Goal: Information Seeking & Learning: Learn about a topic

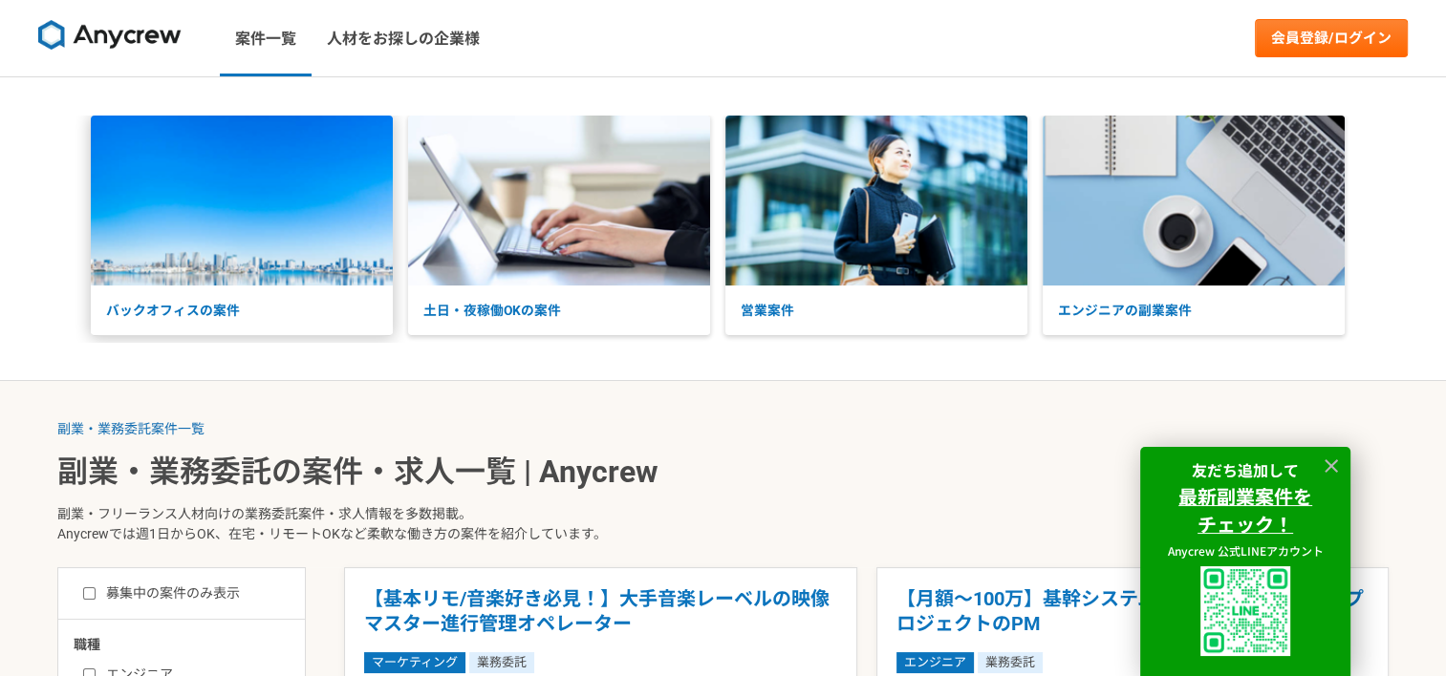
click at [213, 295] on p "バックオフィスの案件" at bounding box center [242, 311] width 302 height 51
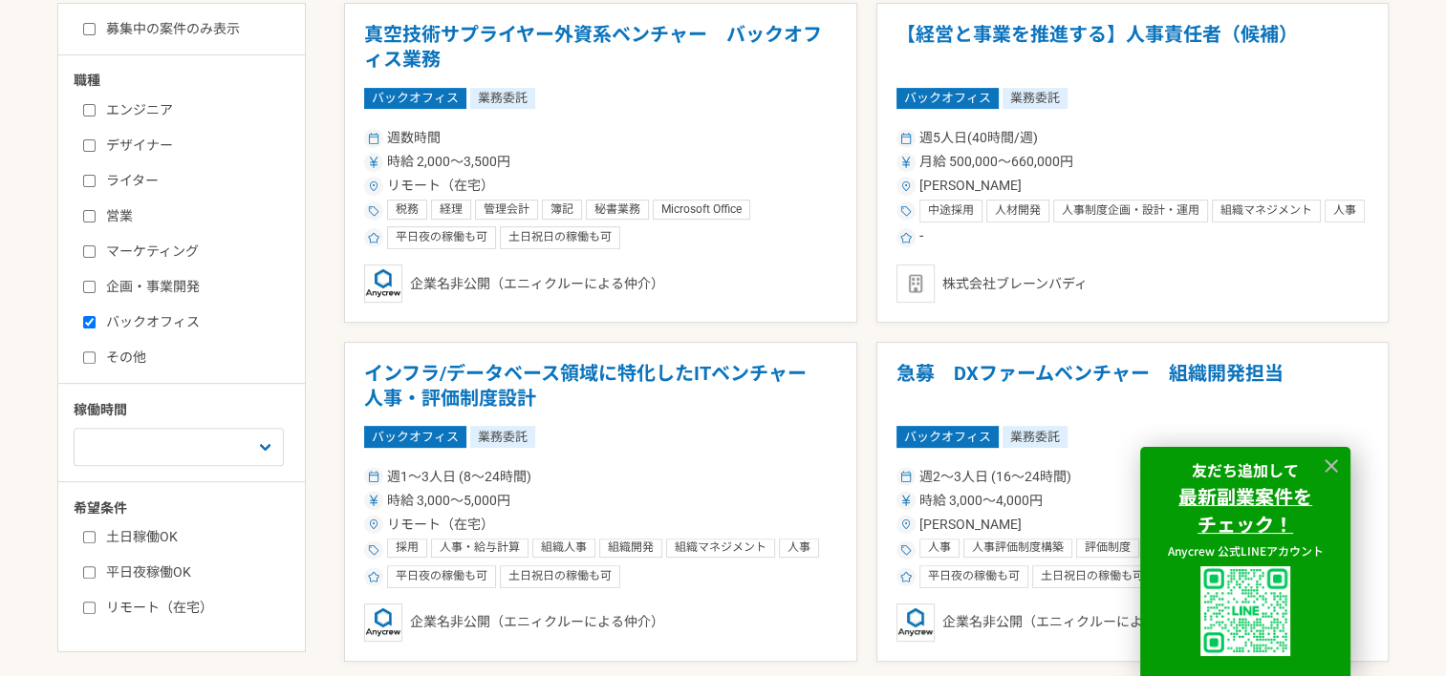
scroll to position [558, 0]
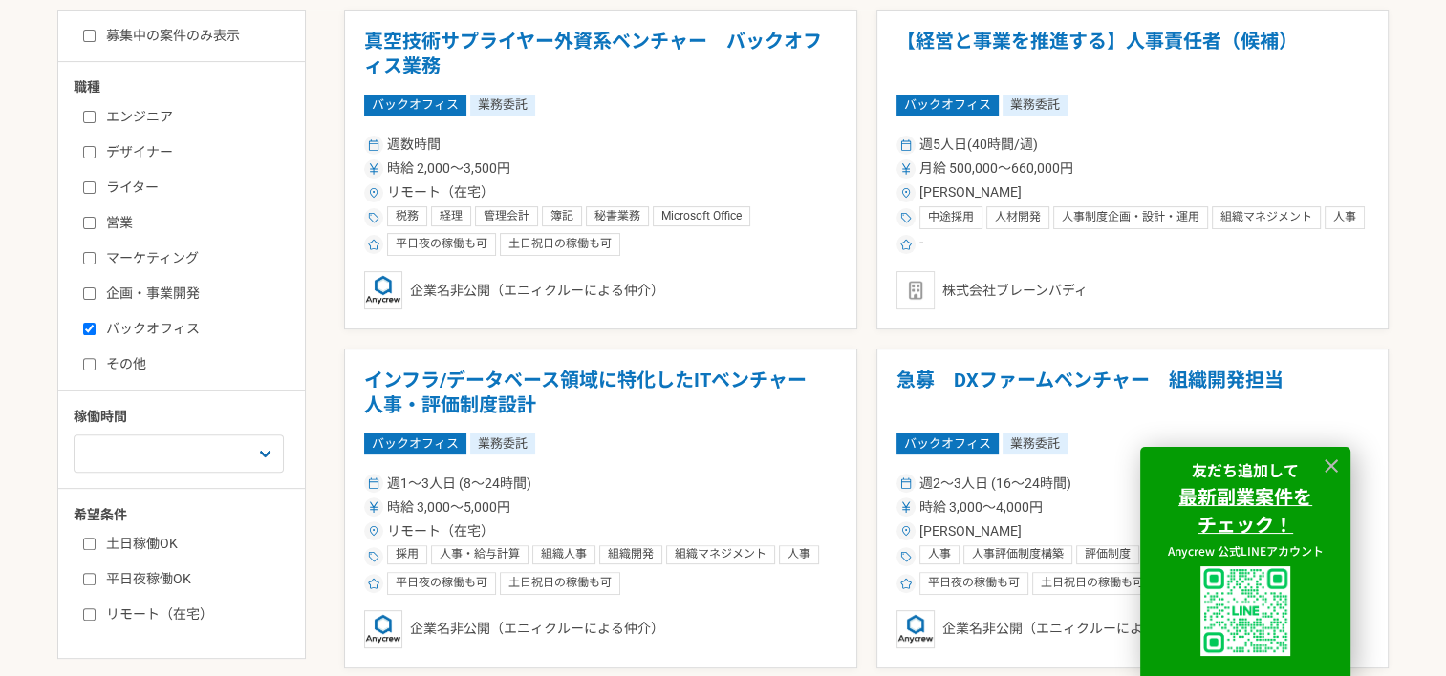
click at [161, 544] on label "土日稼働OK" at bounding box center [193, 544] width 220 height 20
click at [96, 544] on input "土日稼働OK" at bounding box center [89, 544] width 12 height 12
checkbox input "true"
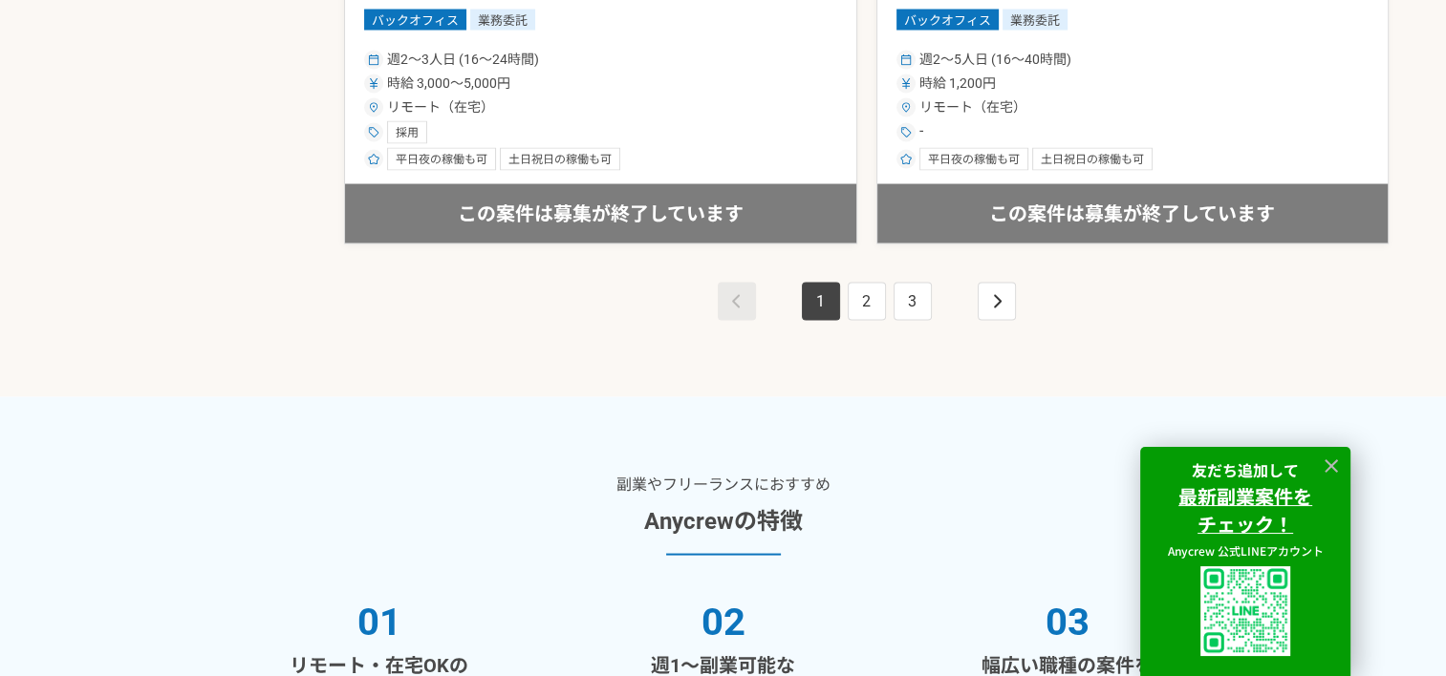
scroll to position [3692, 0]
click at [992, 302] on icon "pagination" at bounding box center [997, 301] width 10 height 15
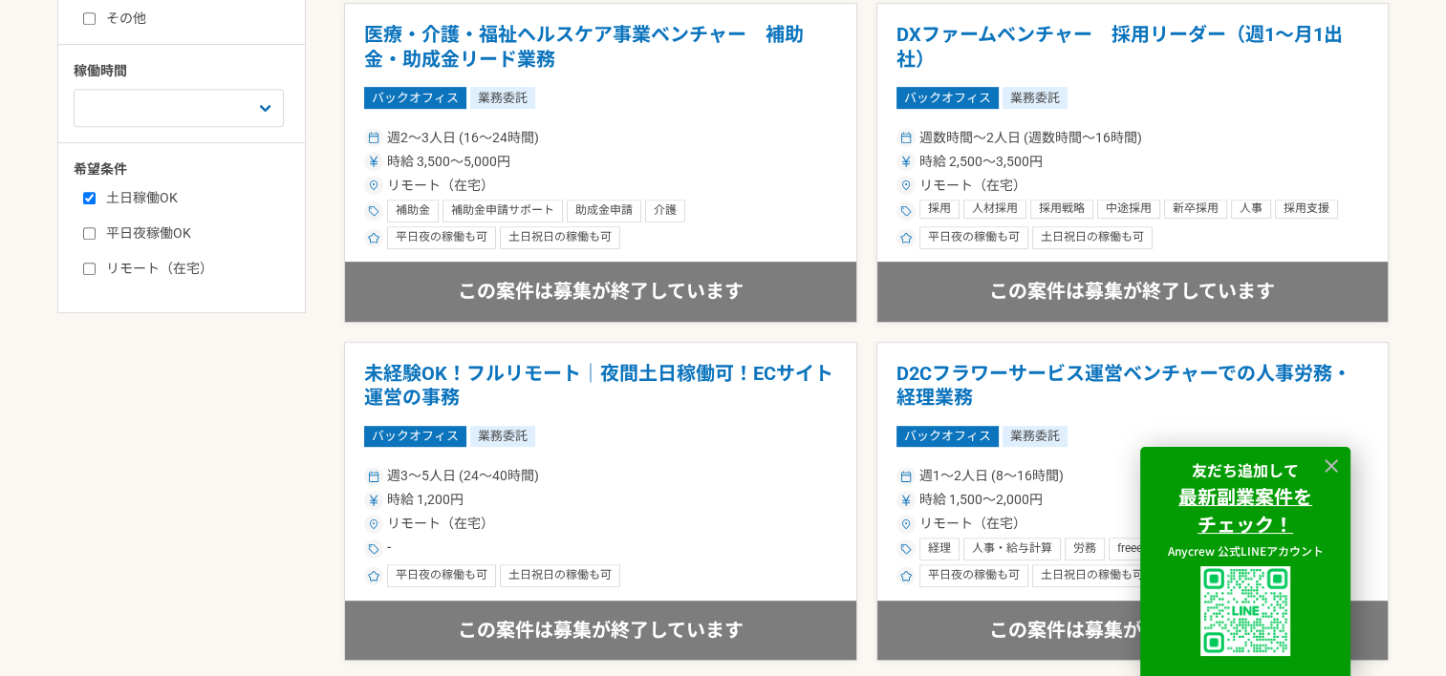
scroll to position [782, 0]
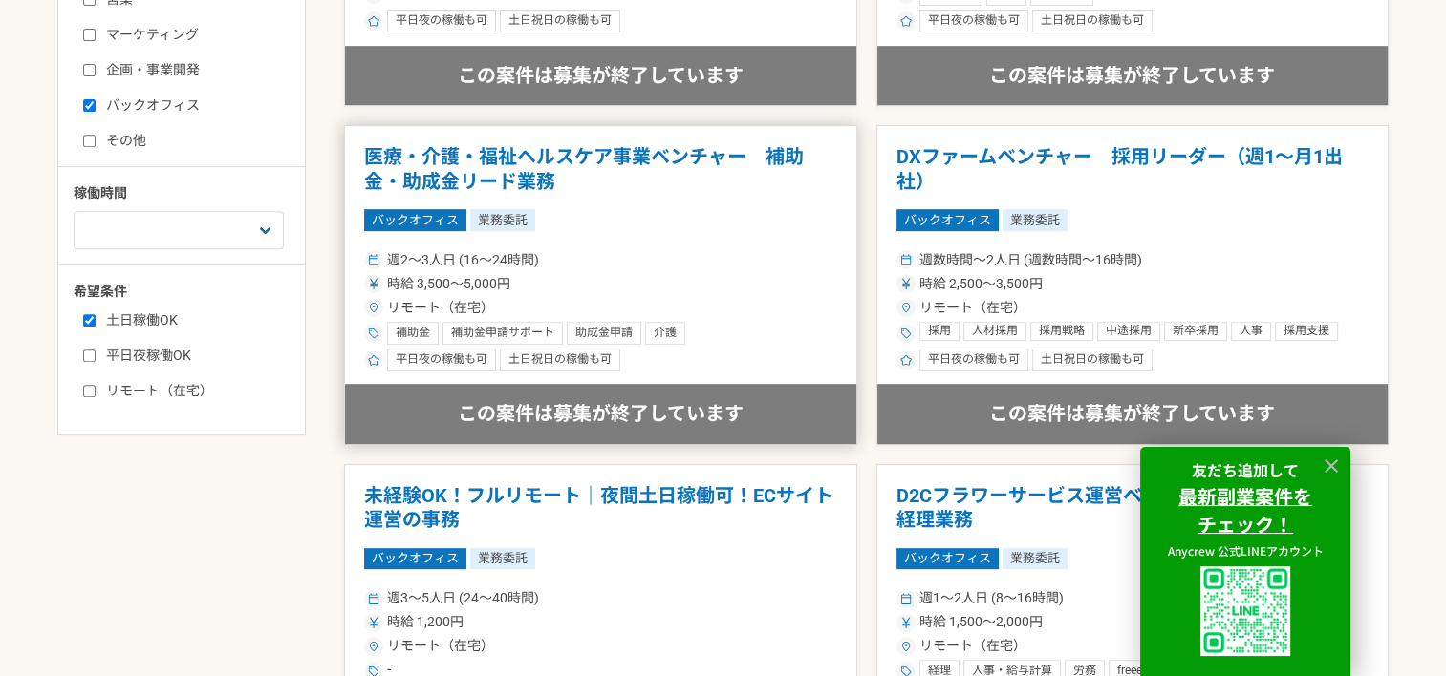
click at [635, 148] on h1 "医療・介護・福祉ヘルスケア事業ベンチャー　補助金・助成金リード業務" at bounding box center [600, 169] width 473 height 49
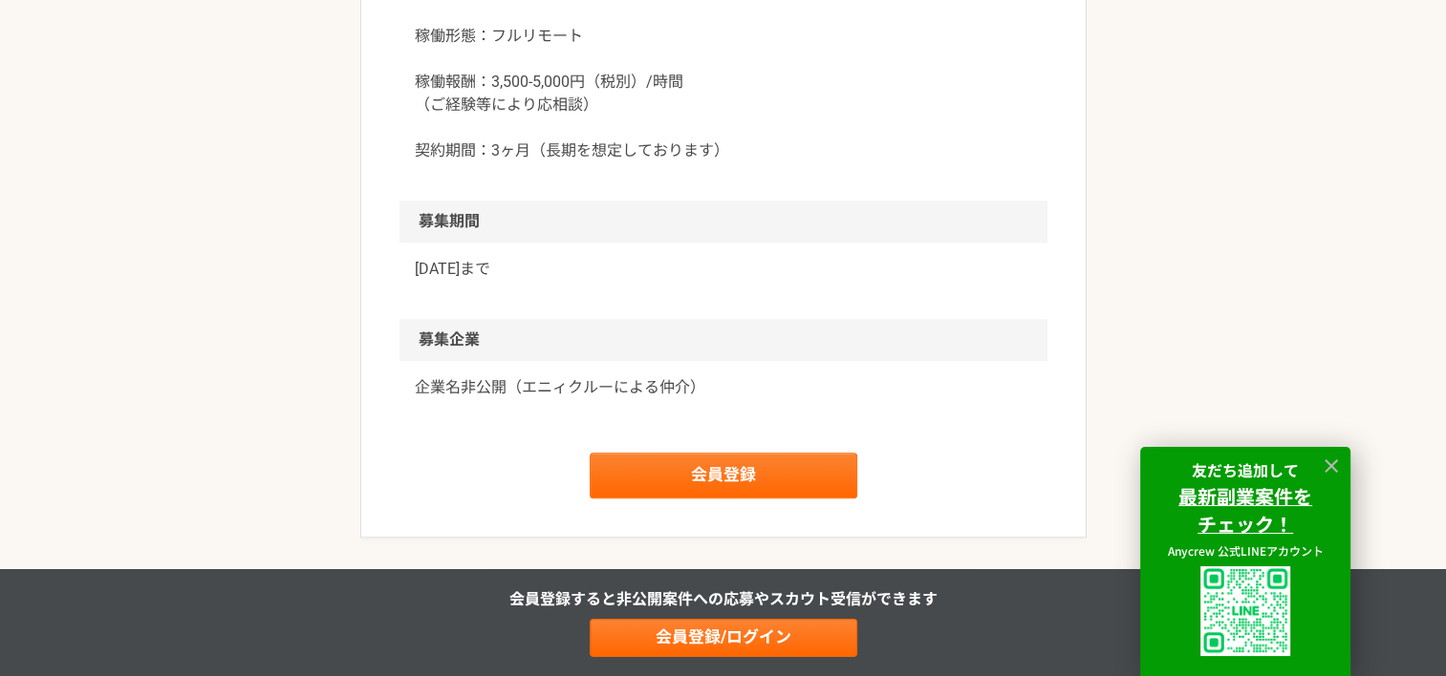
scroll to position [1831, 0]
